Goal: Information Seeking & Learning: Check status

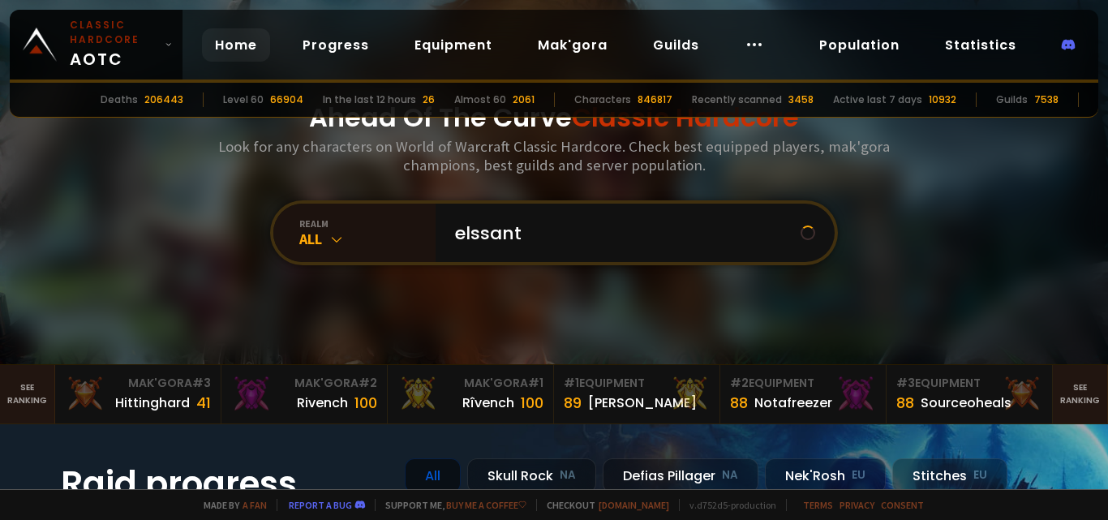
type input "elssanto"
click at [611, 238] on input "text" at bounding box center [630, 233] width 370 height 58
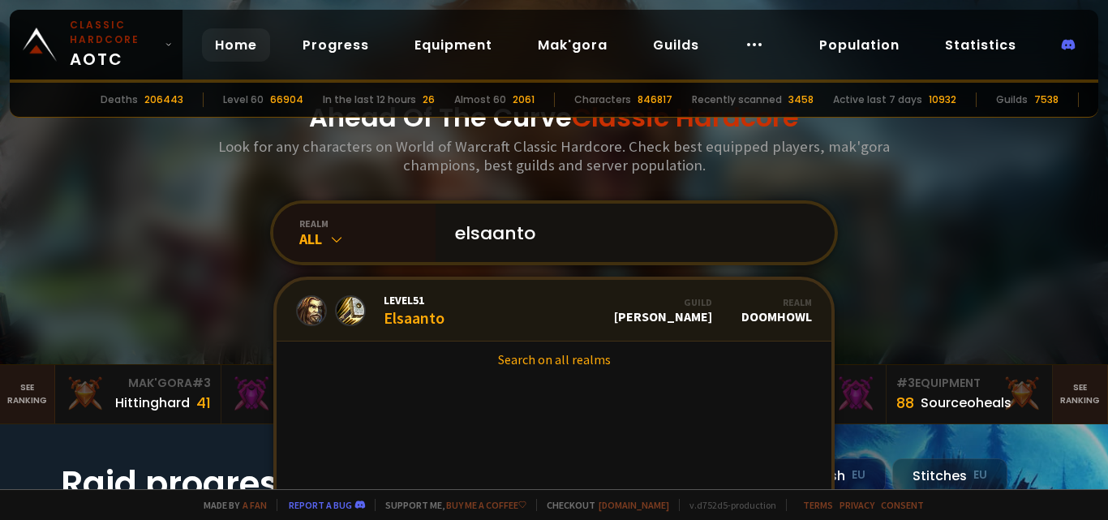
type input "elsaanto"
click at [572, 314] on link "Level 51 Elsaanto Guild [PERSON_NAME] Realm Doomhowl" at bounding box center [554, 311] width 555 height 62
